Goal: Browse casually: Explore the website without a specific task or goal

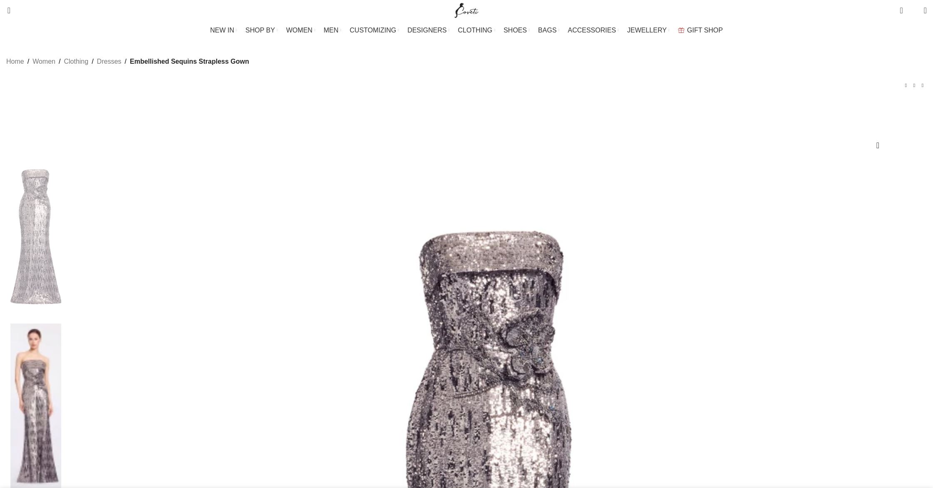
click at [61, 324] on img at bounding box center [35, 406] width 51 height 165
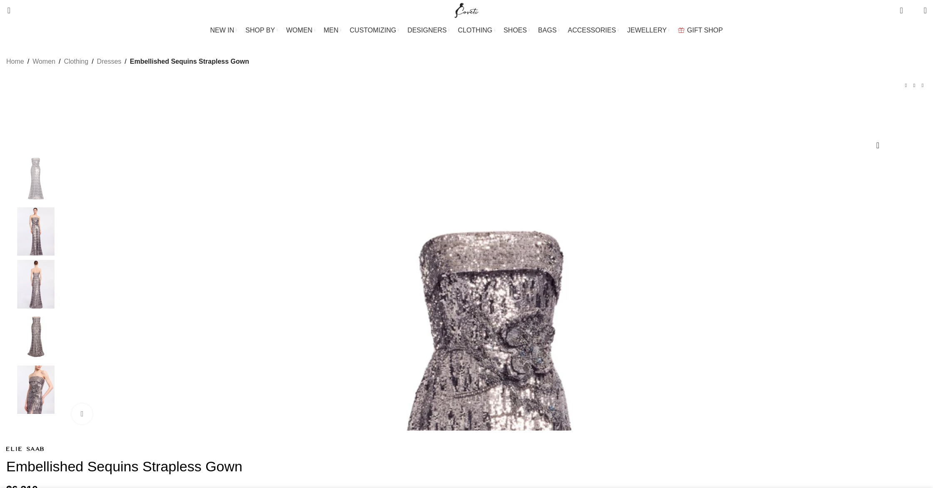
click at [61, 289] on img "3 / 5" at bounding box center [35, 284] width 51 height 49
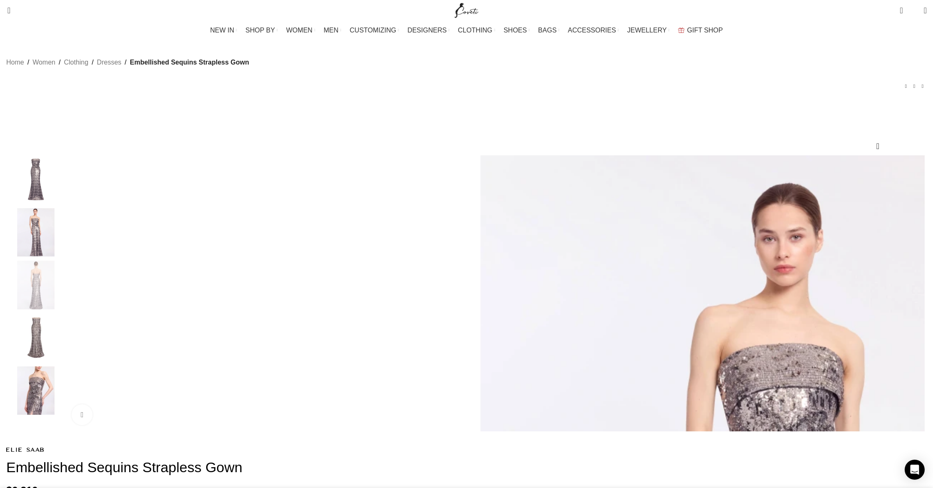
click at [61, 252] on img "2 / 5" at bounding box center [35, 232] width 51 height 49
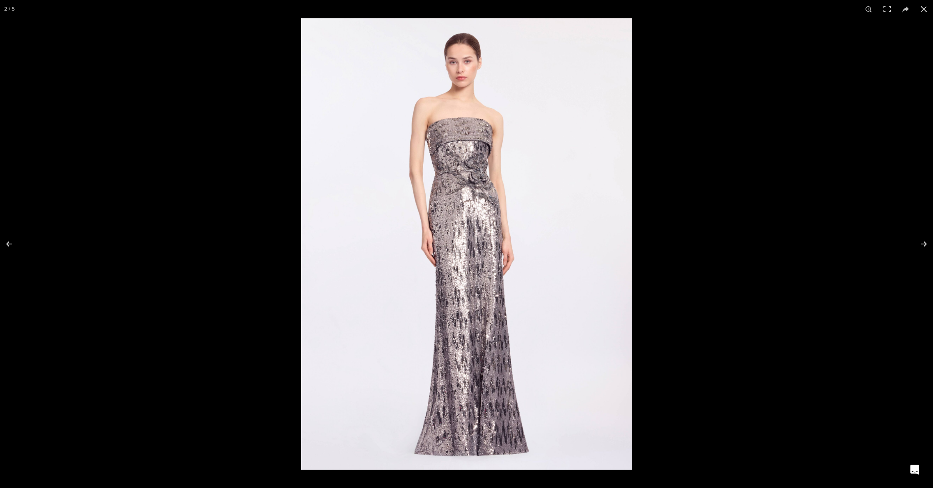
click at [464, 132] on img at bounding box center [466, 244] width 331 height 452
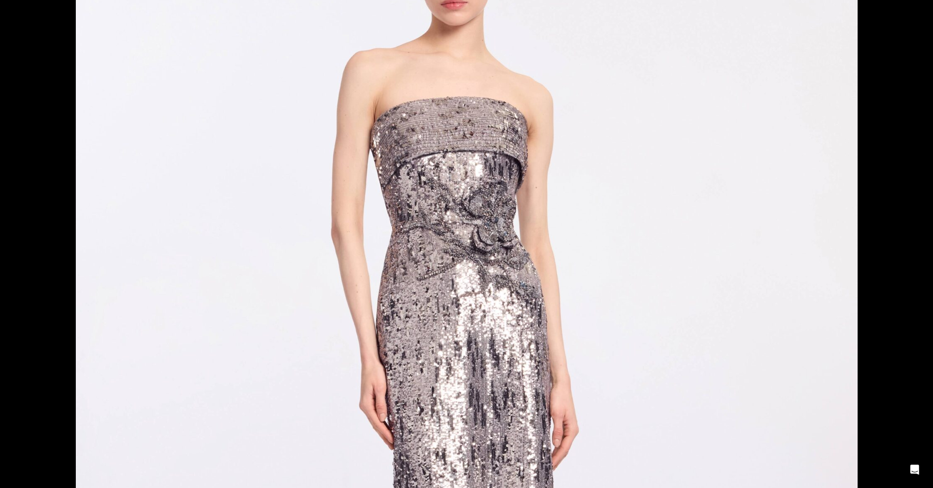
scroll to position [0, 526]
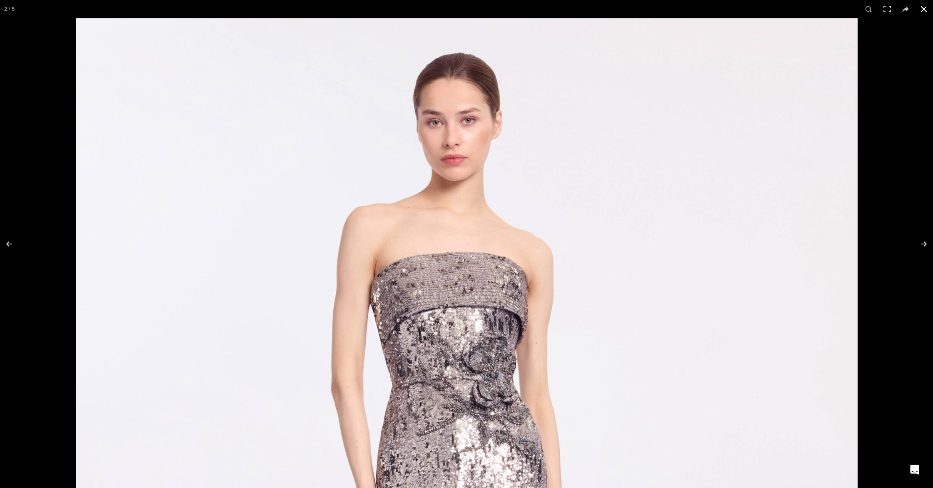
click at [924, 7] on button at bounding box center [924, 9] width 18 height 18
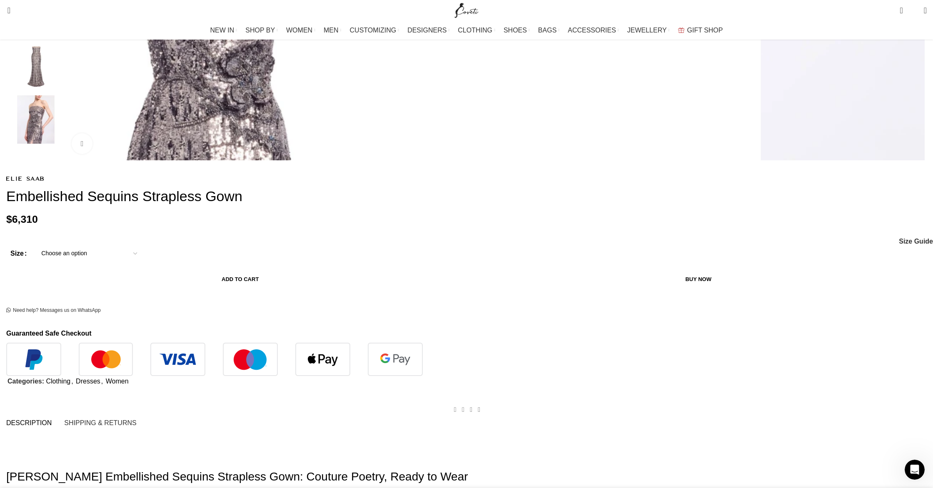
scroll to position [0, 0]
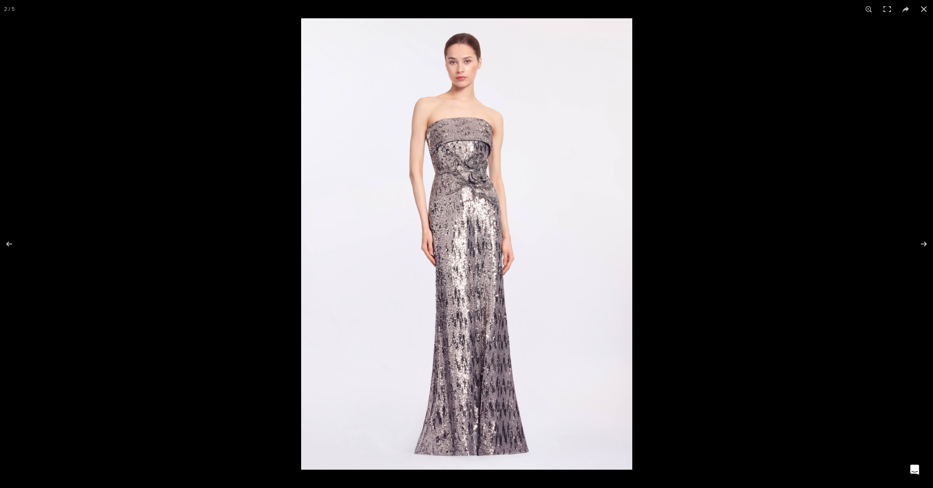
scroll to position [0, 789]
click at [925, 10] on button at bounding box center [924, 9] width 18 height 18
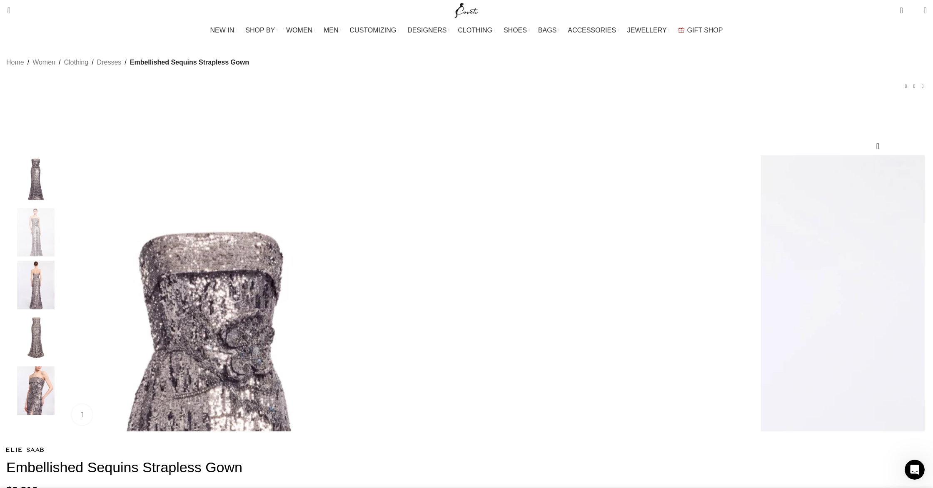
scroll to position [0, 877]
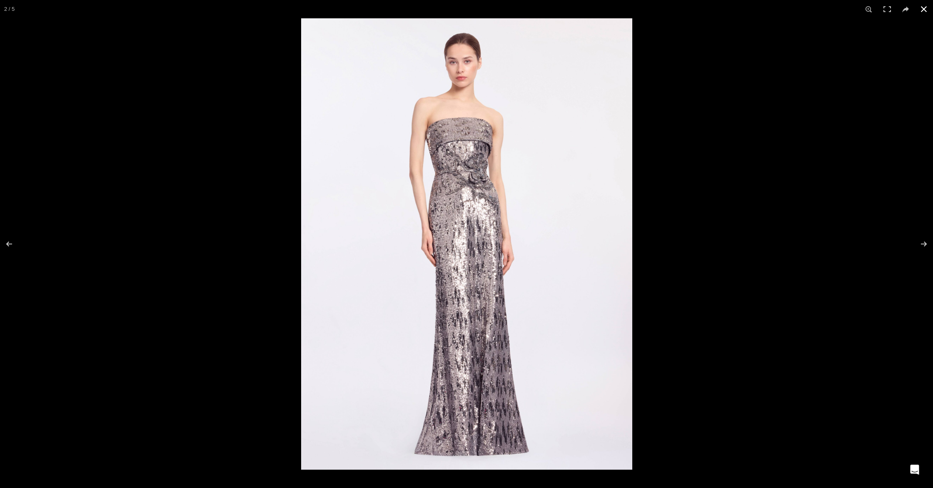
click at [924, 9] on button at bounding box center [924, 9] width 18 height 18
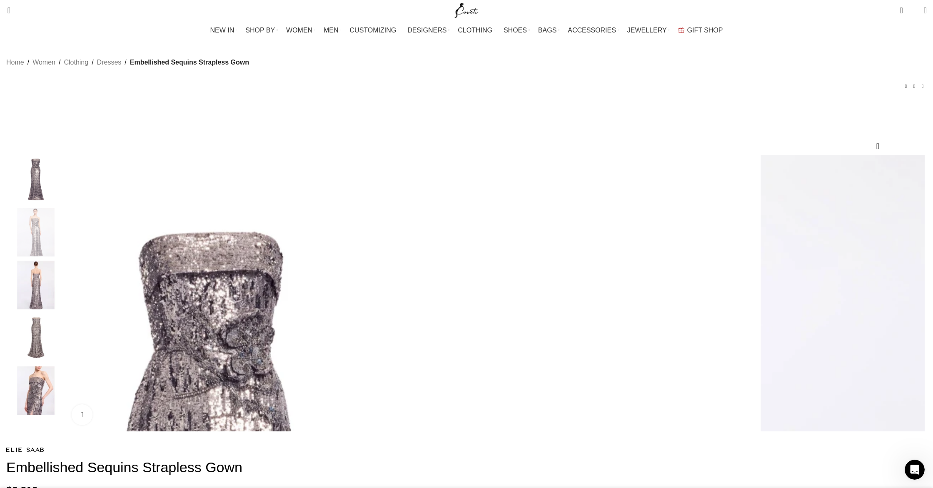
scroll to position [0, 1140]
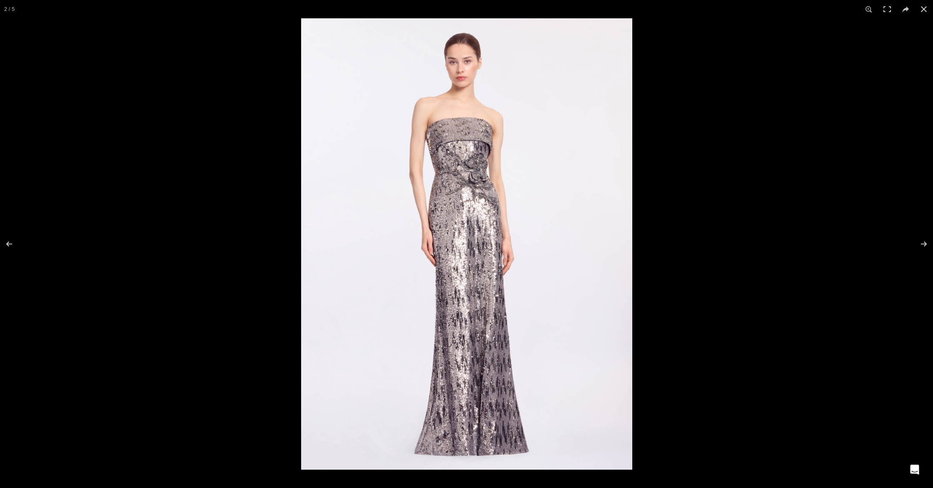
click at [468, 174] on img at bounding box center [466, 244] width 331 height 452
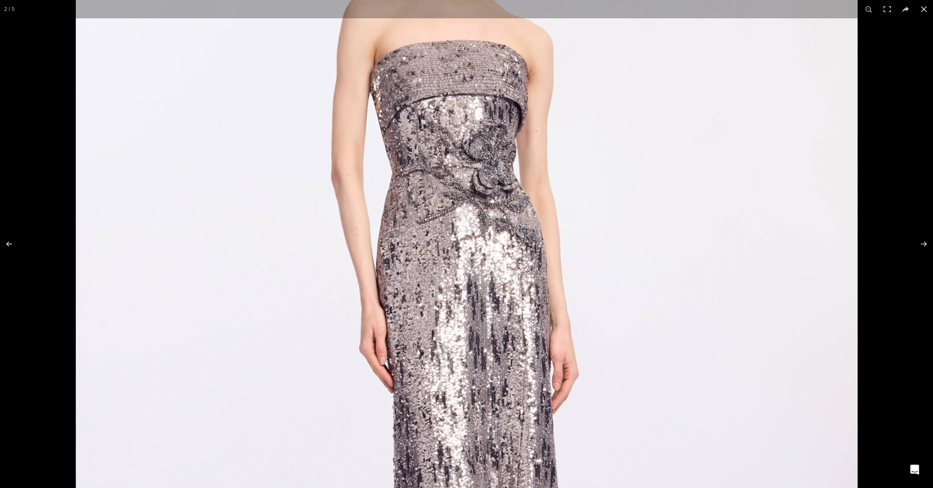
click at [468, 174] on img at bounding box center [467, 339] width 782 height 1067
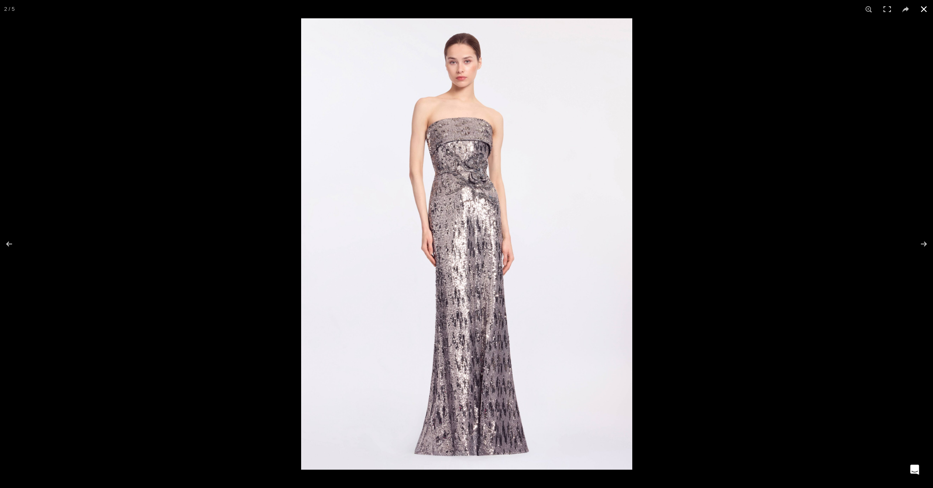
click at [924, 6] on button at bounding box center [924, 9] width 18 height 18
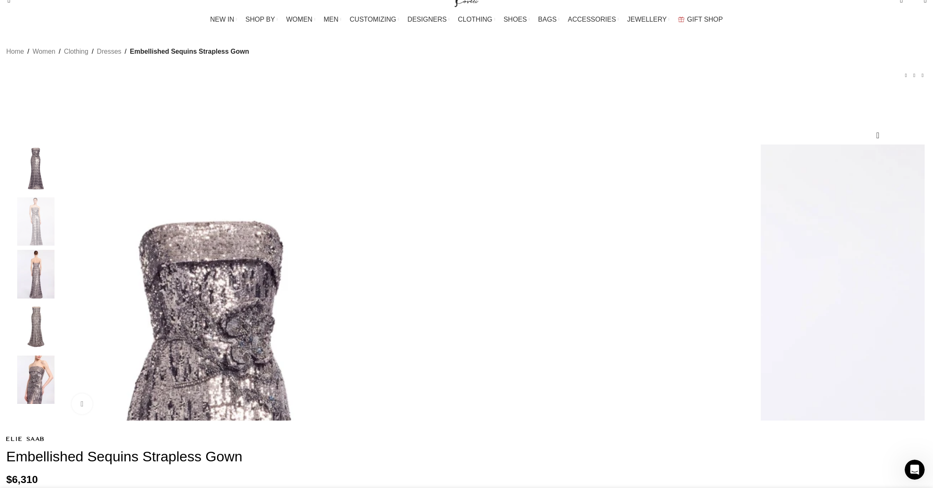
scroll to position [12, 0]
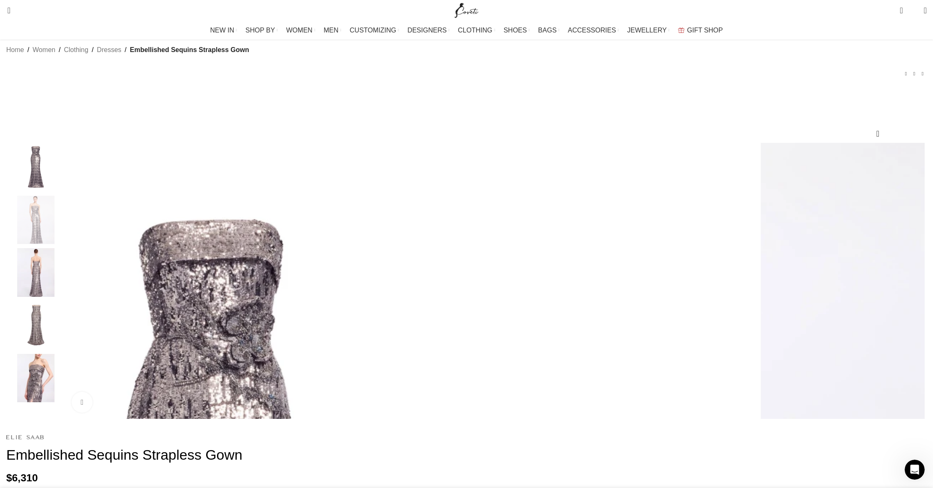
click at [44, 435] on img at bounding box center [24, 437] width 37 height 5
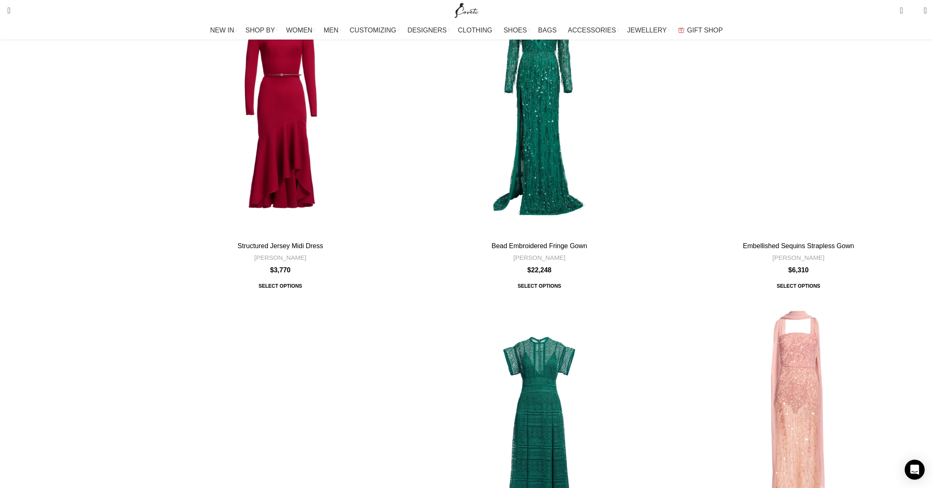
scroll to position [2379, 0]
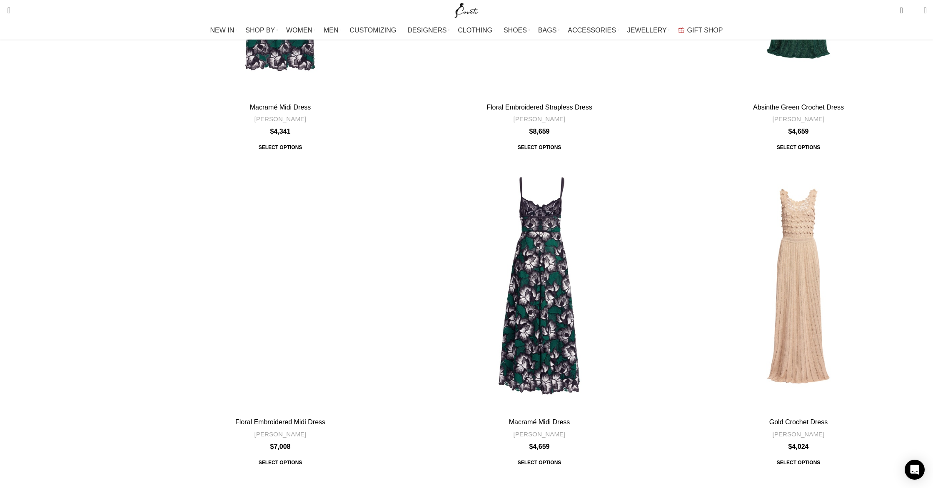
scroll to position [1516, 0]
